Goal: Task Accomplishment & Management: Use online tool/utility

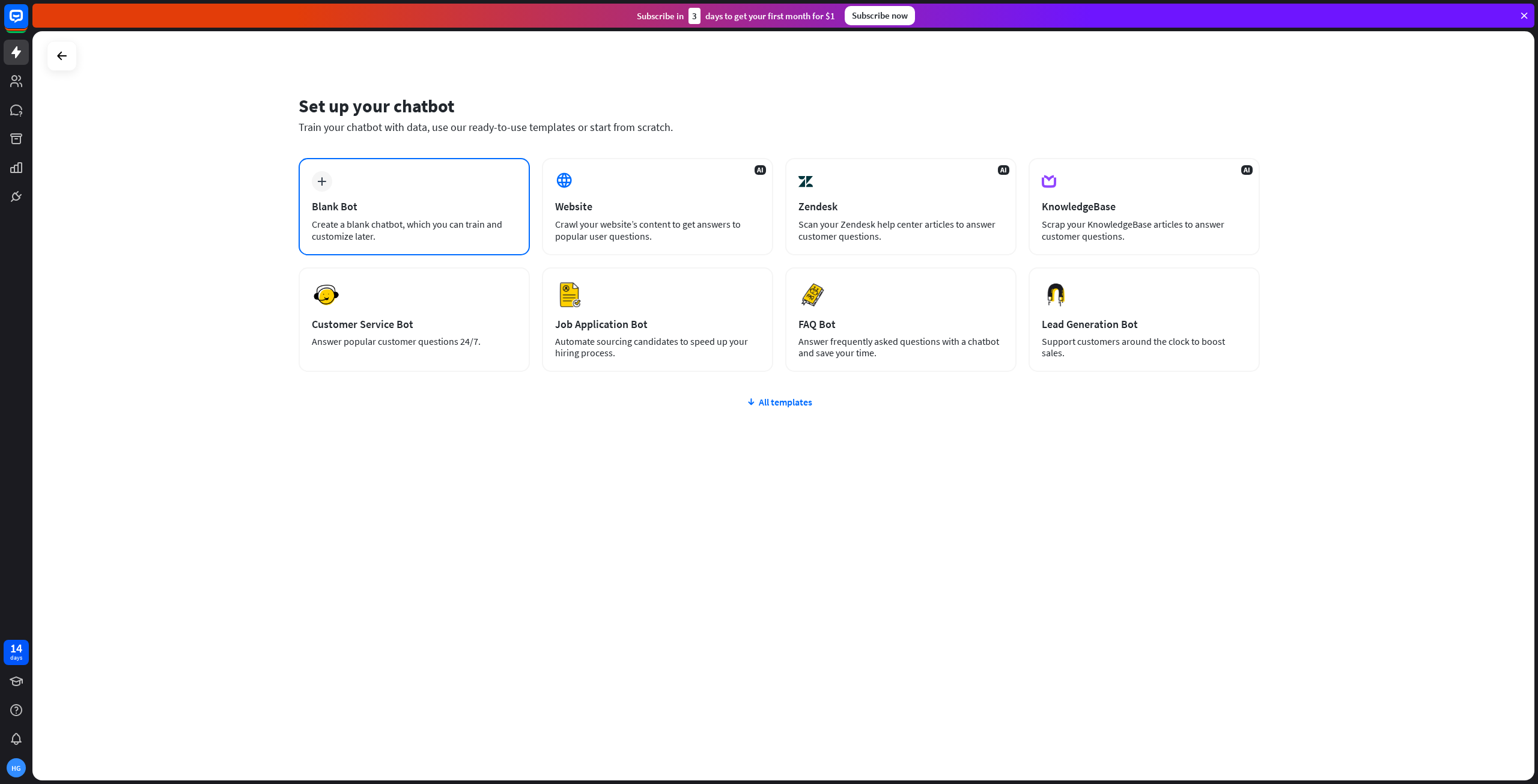
click at [323, 183] on icon "plus" at bounding box center [321, 181] width 9 height 9
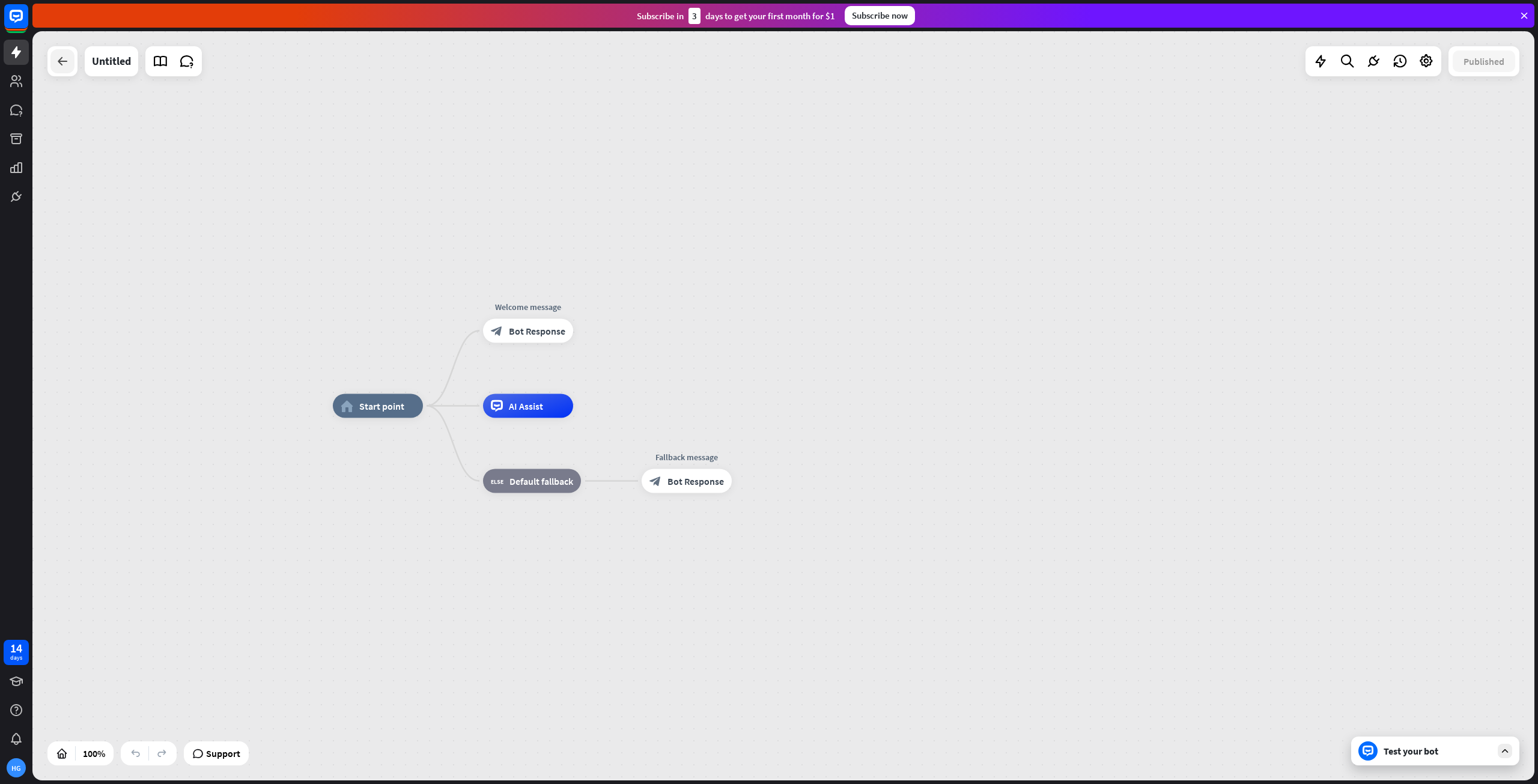
click at [56, 67] on icon at bounding box center [62, 61] width 14 height 14
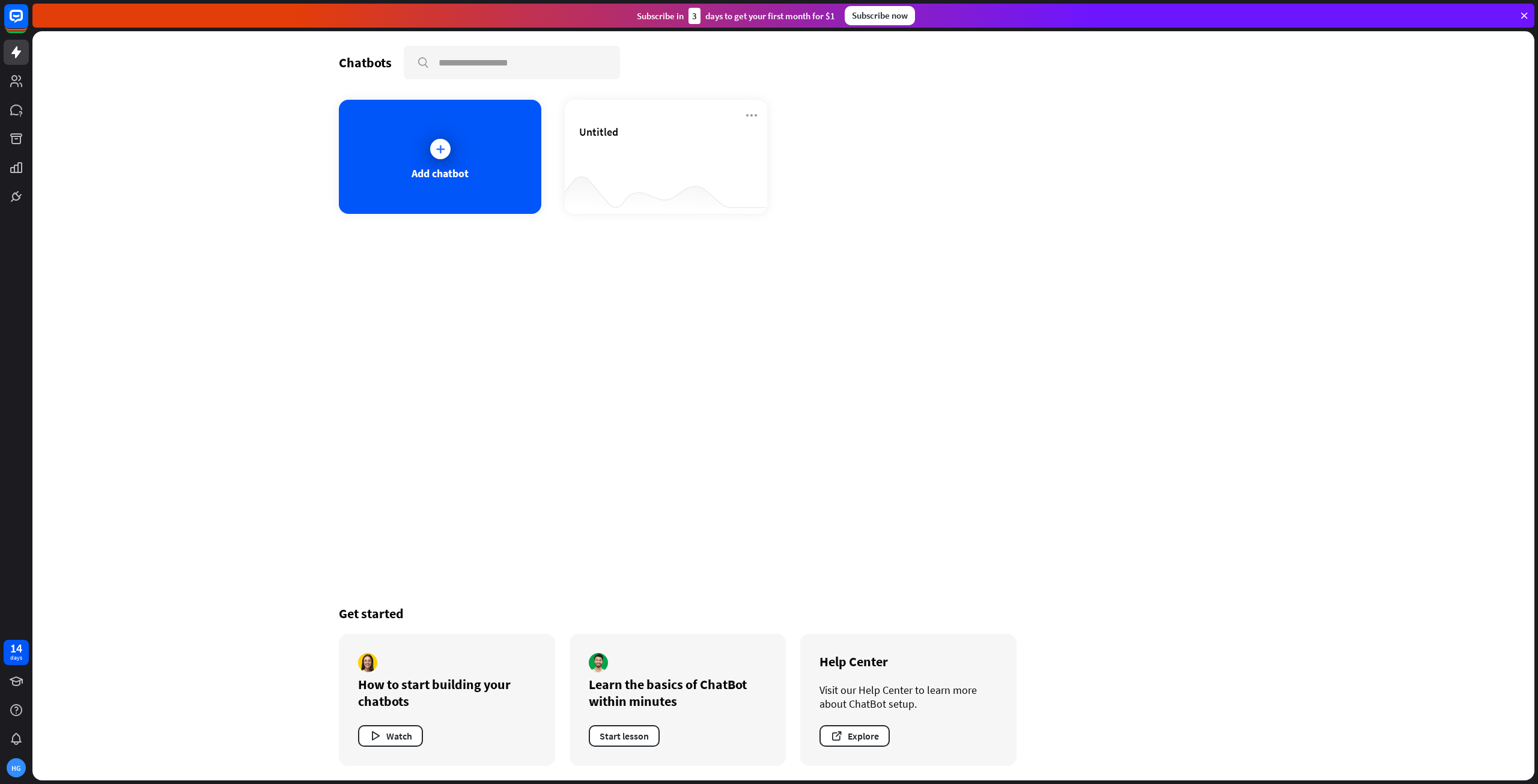
click at [1526, 14] on icon at bounding box center [1524, 16] width 11 height 11
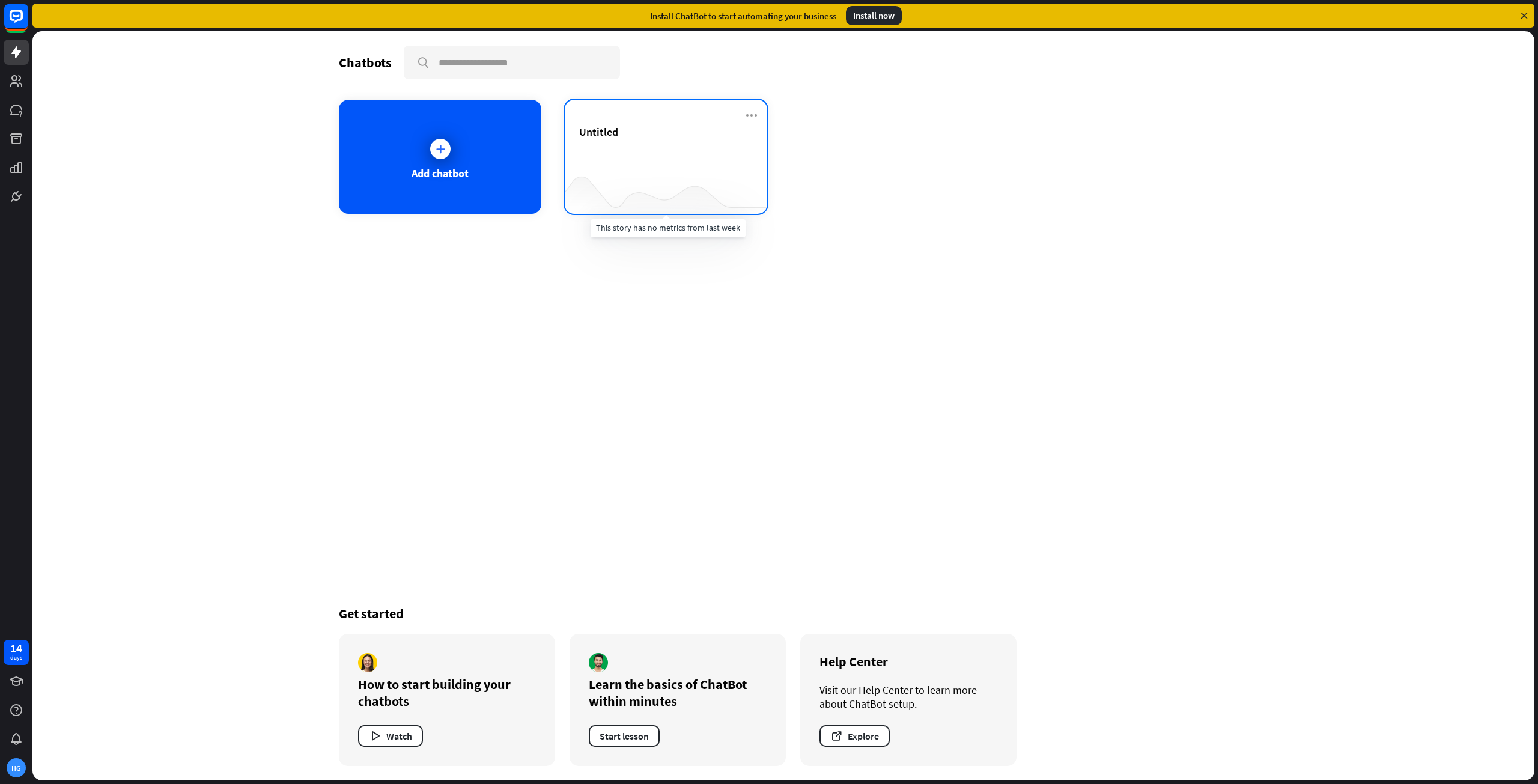
click at [676, 180] on div at bounding box center [666, 190] width 203 height 46
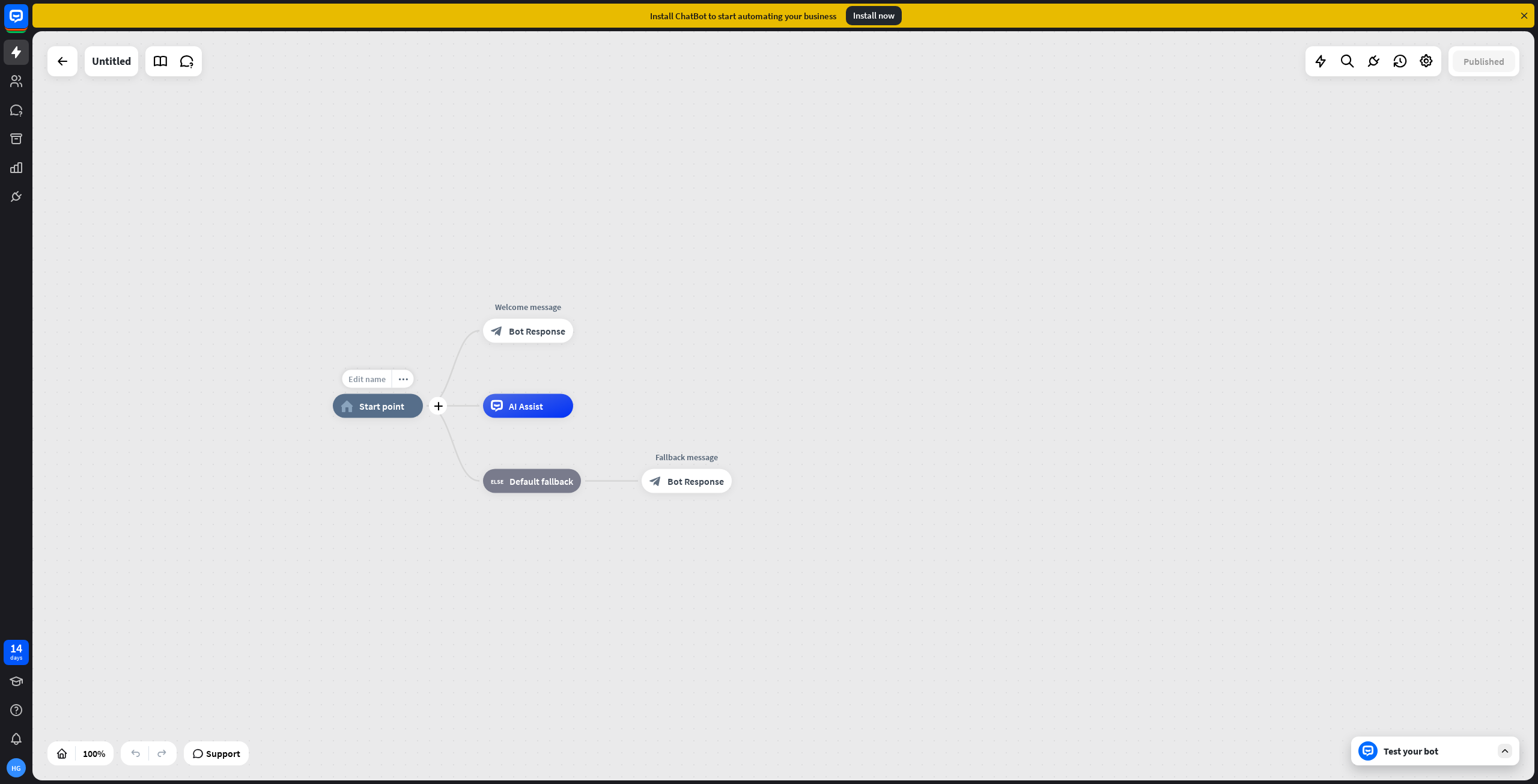
click at [362, 378] on span "Edit name" at bounding box center [367, 379] width 37 height 11
click at [441, 328] on div "home_2 Start point Welcome message block_bot_response Bot Response AI Assist bl…" at bounding box center [783, 406] width 1501 height 749
click at [1420, 759] on div "Test your bot" at bounding box center [1435, 751] width 168 height 29
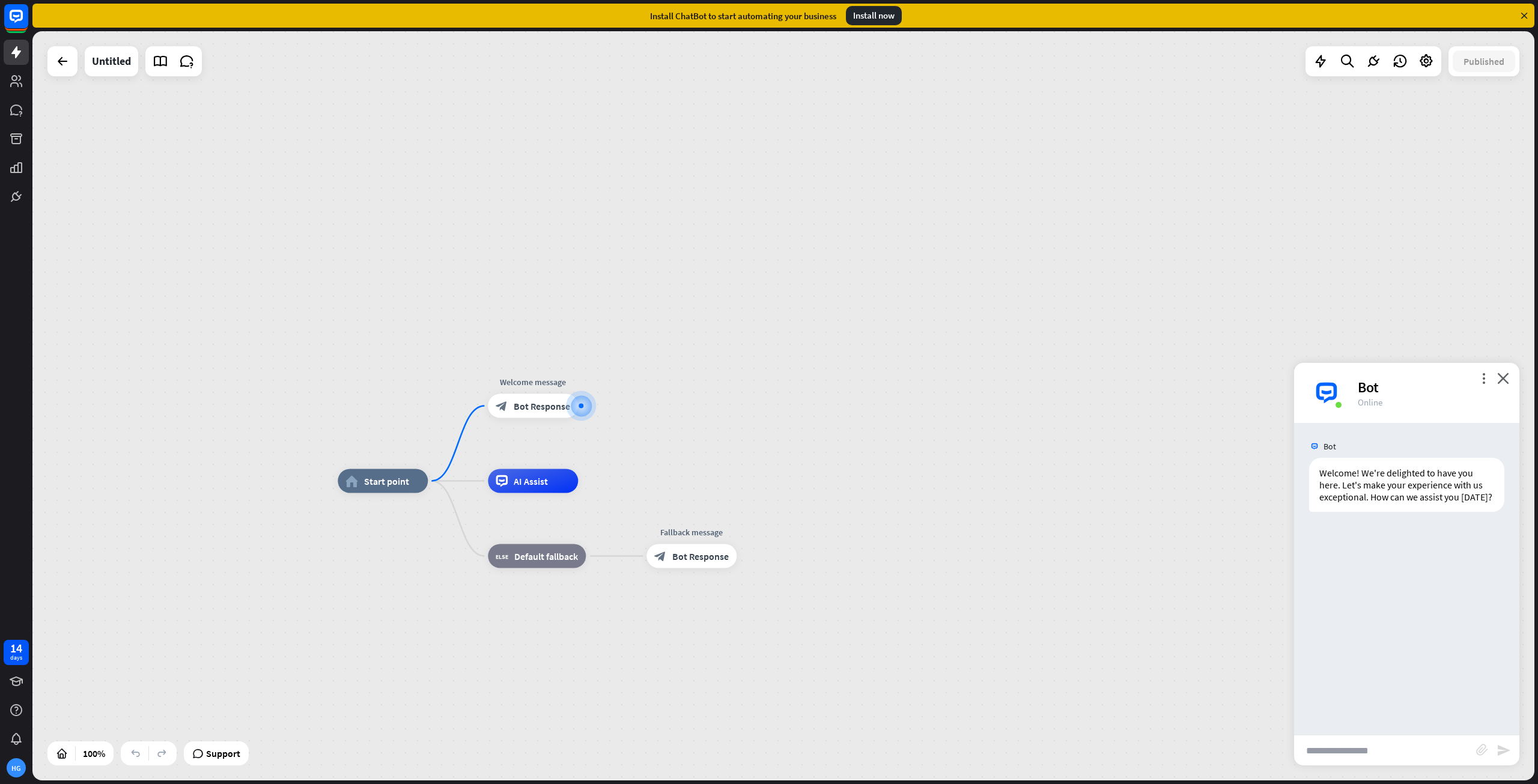
click at [1388, 755] on input "text" at bounding box center [1385, 751] width 182 height 30
click at [156, 65] on icon at bounding box center [161, 61] width 16 height 16
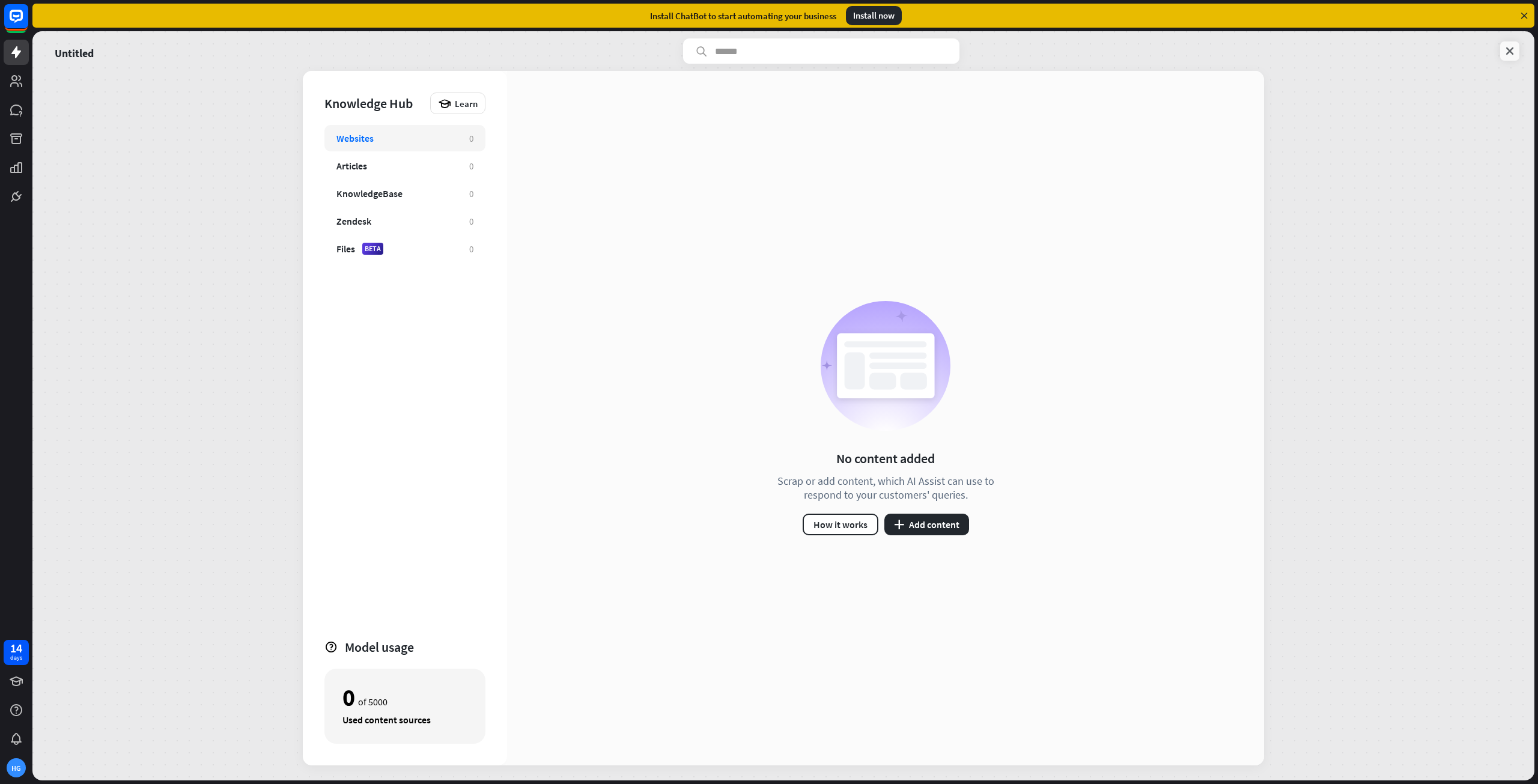
click at [1507, 49] on icon at bounding box center [1509, 51] width 12 height 12
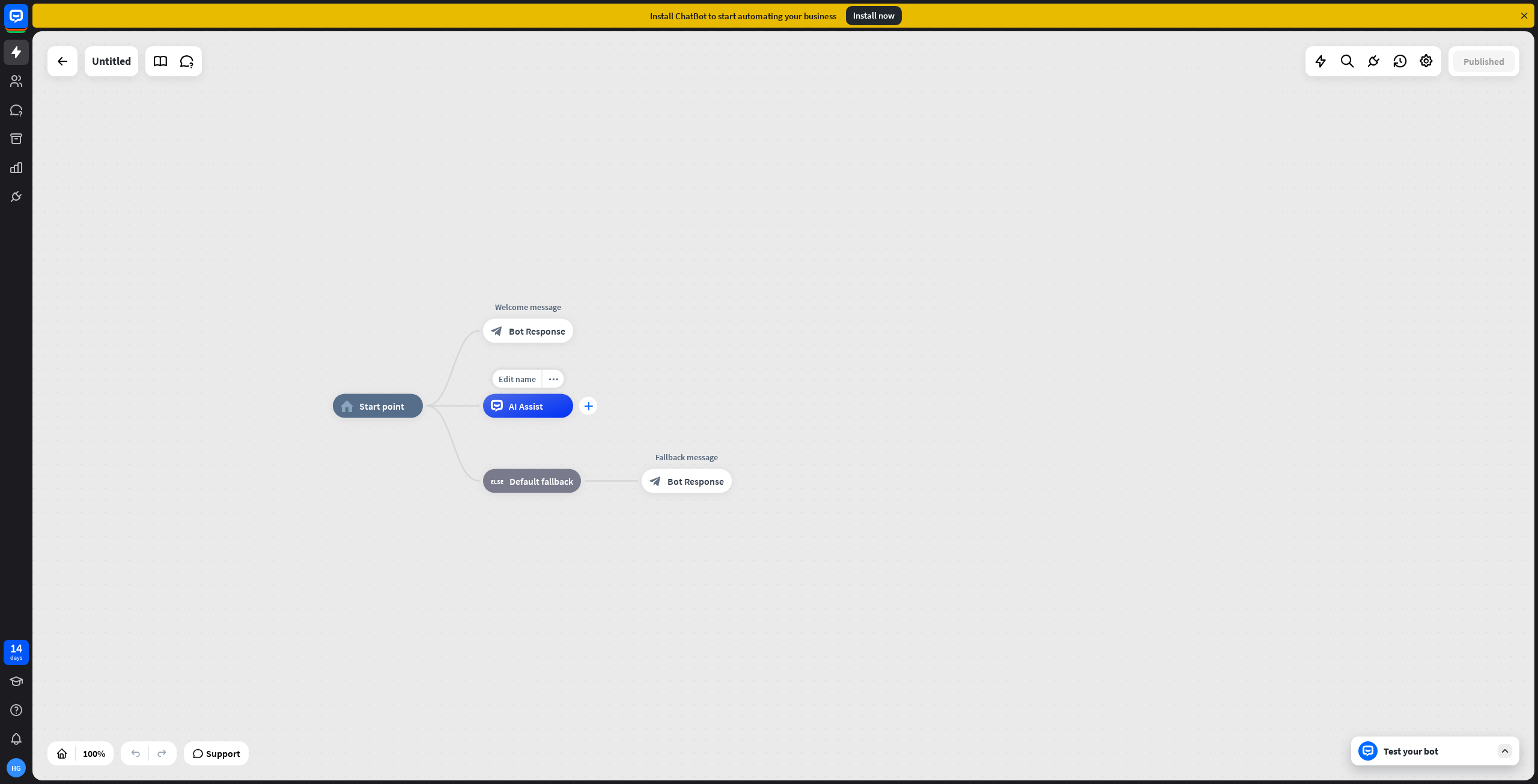
click at [586, 405] on icon "plus" at bounding box center [588, 406] width 9 height 9
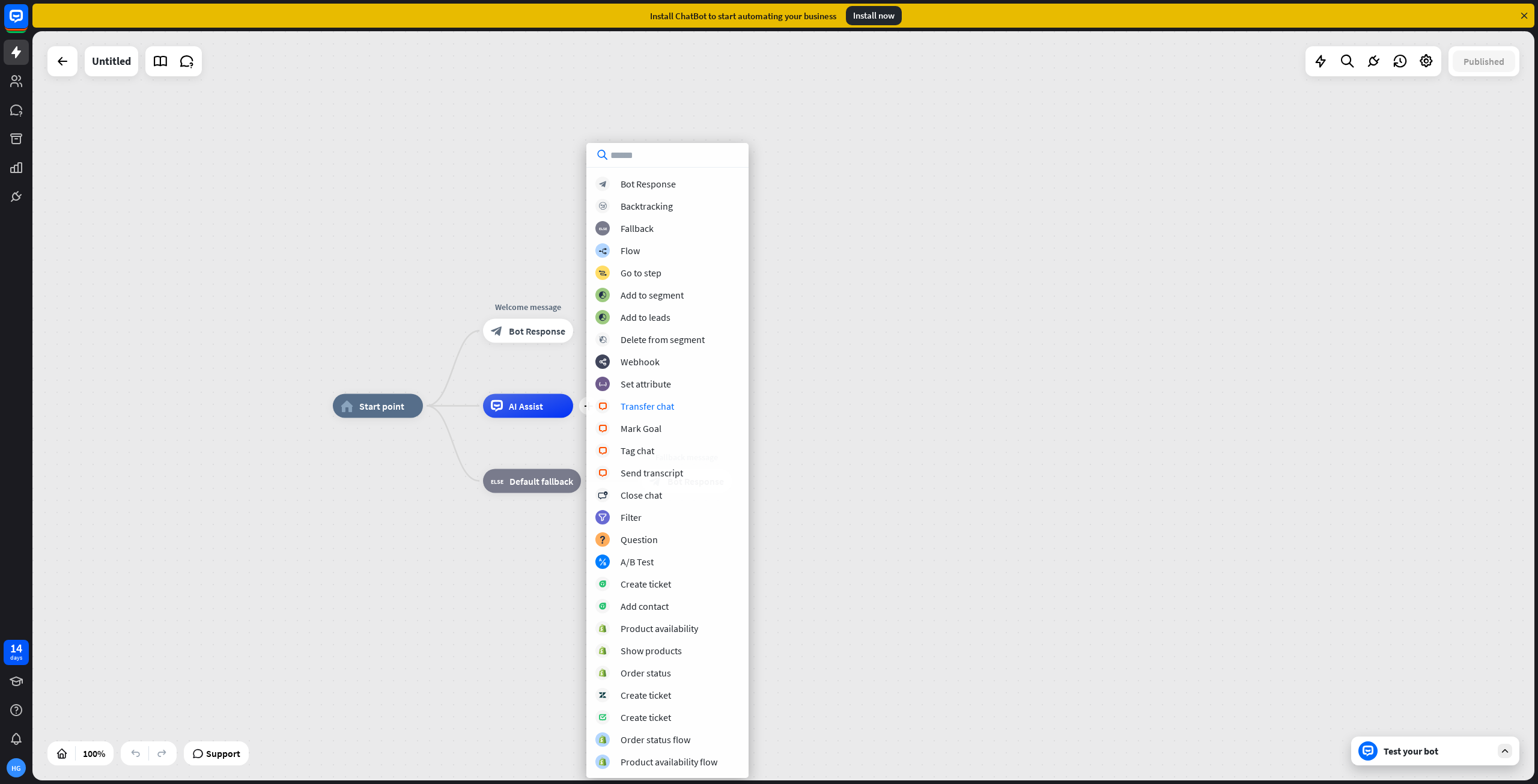
click at [842, 368] on div "home_2 Start point Welcome message block_bot_response Bot Response plus AI Assi…" at bounding box center [783, 406] width 1501 height 749
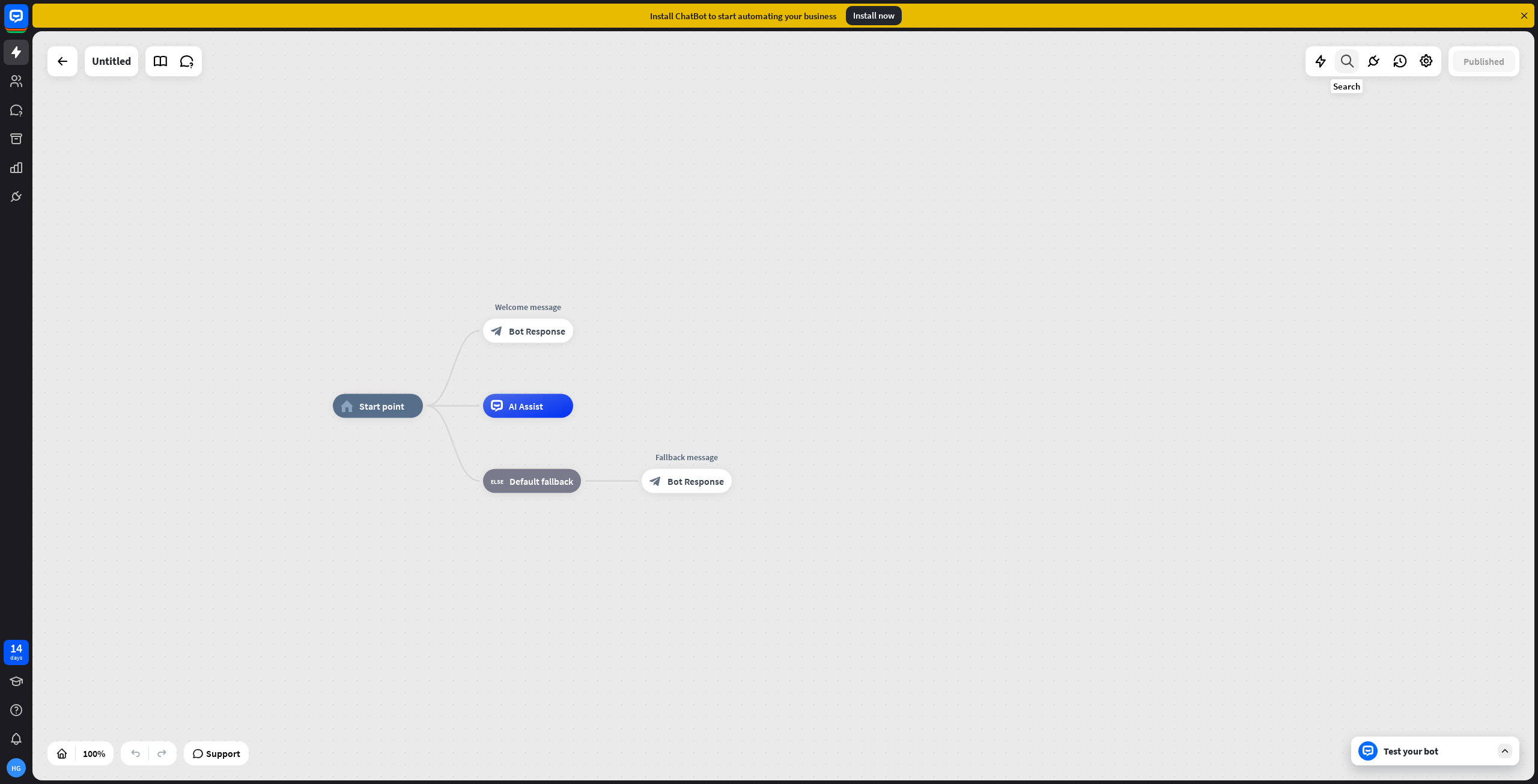
click at [1340, 63] on icon at bounding box center [1347, 61] width 16 height 16
click at [1373, 65] on icon at bounding box center [1373, 61] width 16 height 16
